Goal: Check status: Check status

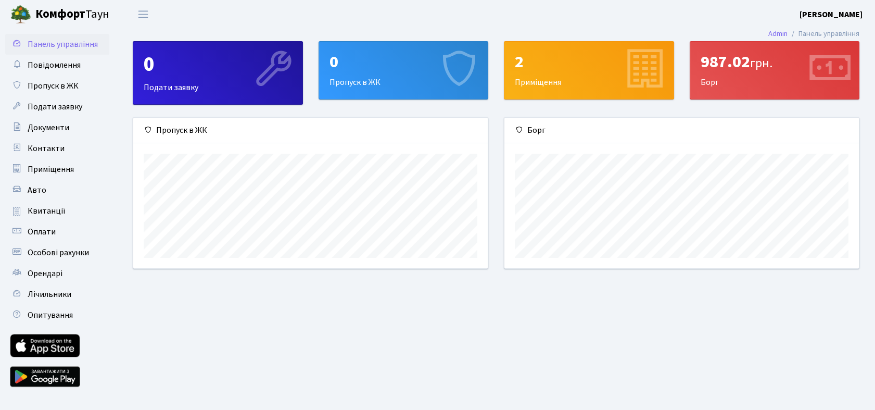
scroll to position [150, 355]
click at [59, 208] on span "Квитанції" at bounding box center [47, 210] width 38 height 11
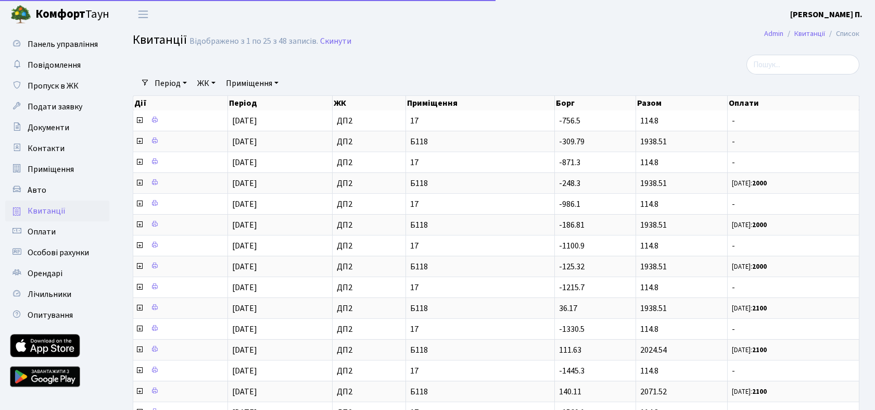
select select "25"
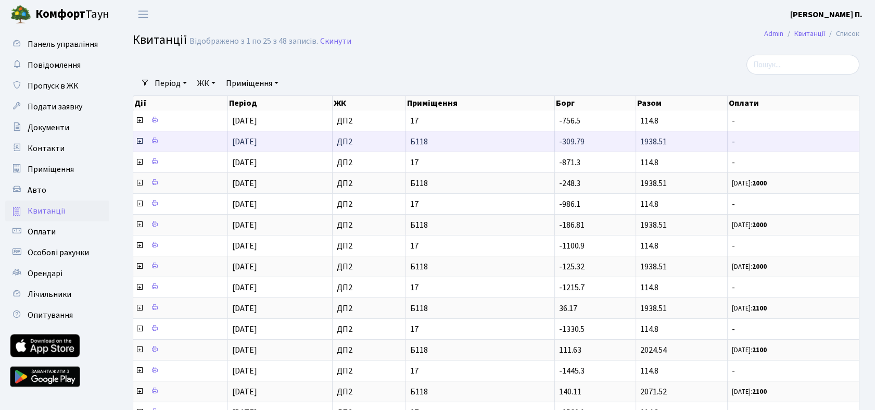
click at [138, 142] on icon at bounding box center [139, 141] width 8 height 8
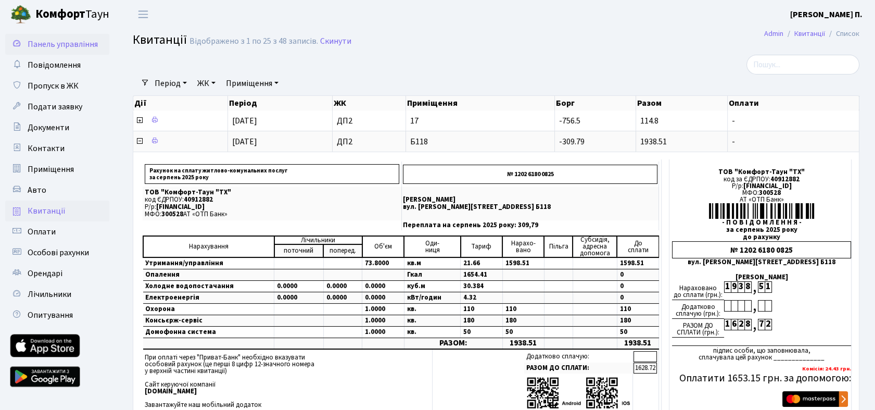
click at [60, 46] on span "Панель управління" at bounding box center [63, 44] width 70 height 11
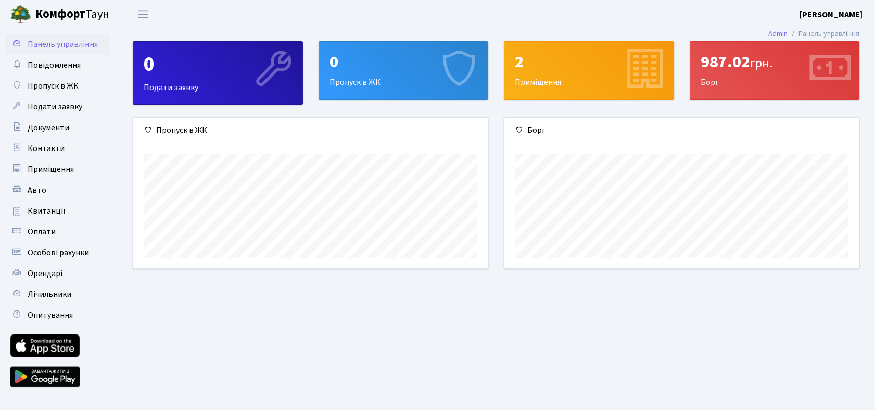
scroll to position [150, 355]
click at [578, 67] on div "2" at bounding box center [589, 62] width 148 height 20
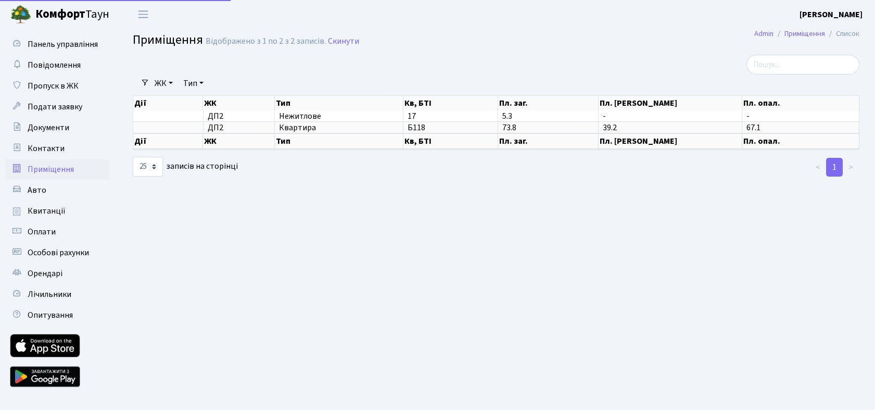
select select "25"
